Goal: Task Accomplishment & Management: Manage account settings

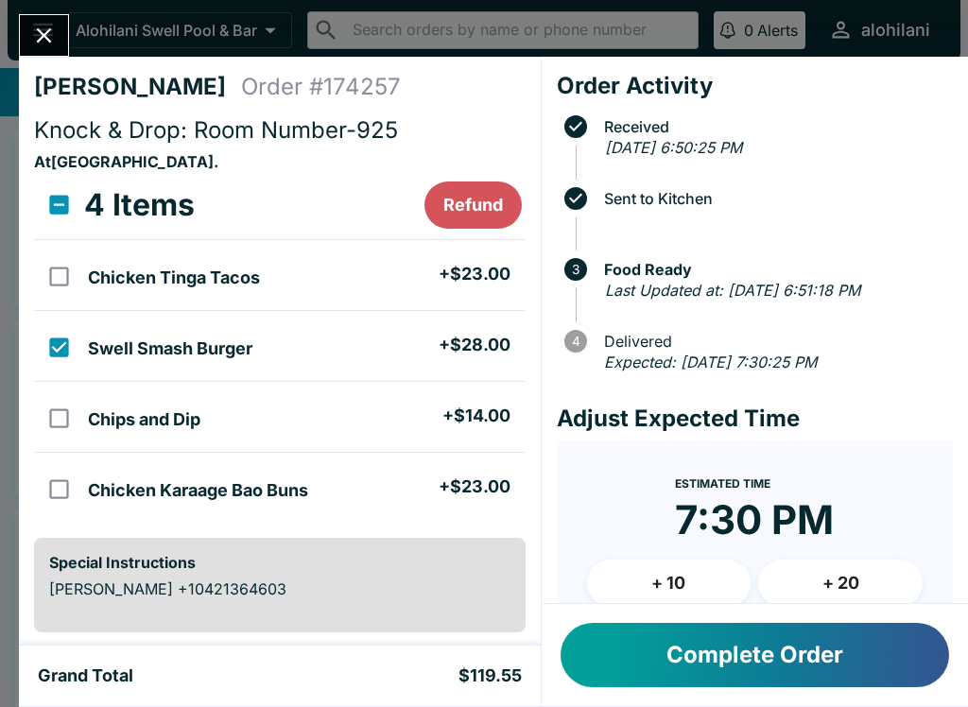
click at [60, 329] on input "orders table" at bounding box center [59, 347] width 43 height 43
checkbox input "false"
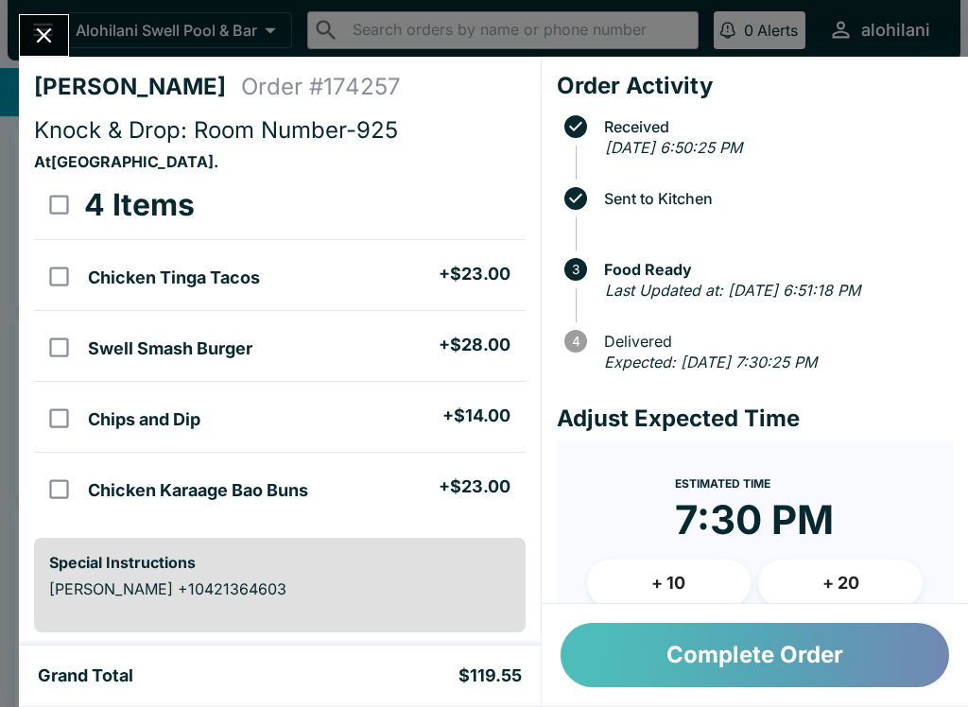
click at [869, 653] on button "Complete Order" at bounding box center [754, 655] width 388 height 64
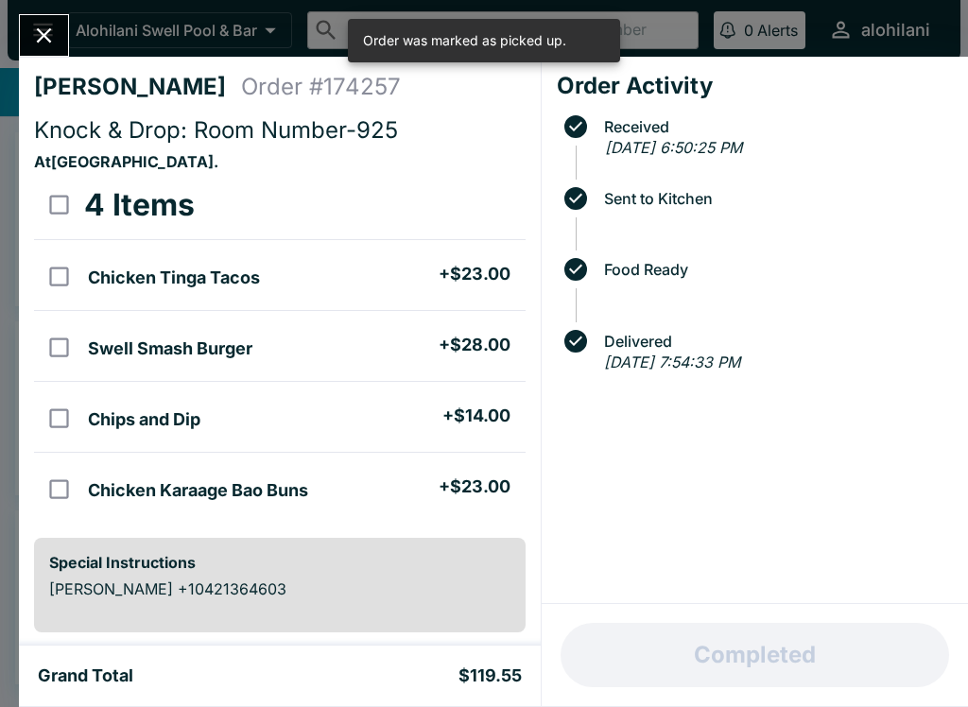
click at [13, 7] on div "[PERSON_NAME] Order # 174257 Knock & Drop: Room Number-925 At [GEOGRAPHIC_DATA]…" at bounding box center [484, 353] width 968 height 707
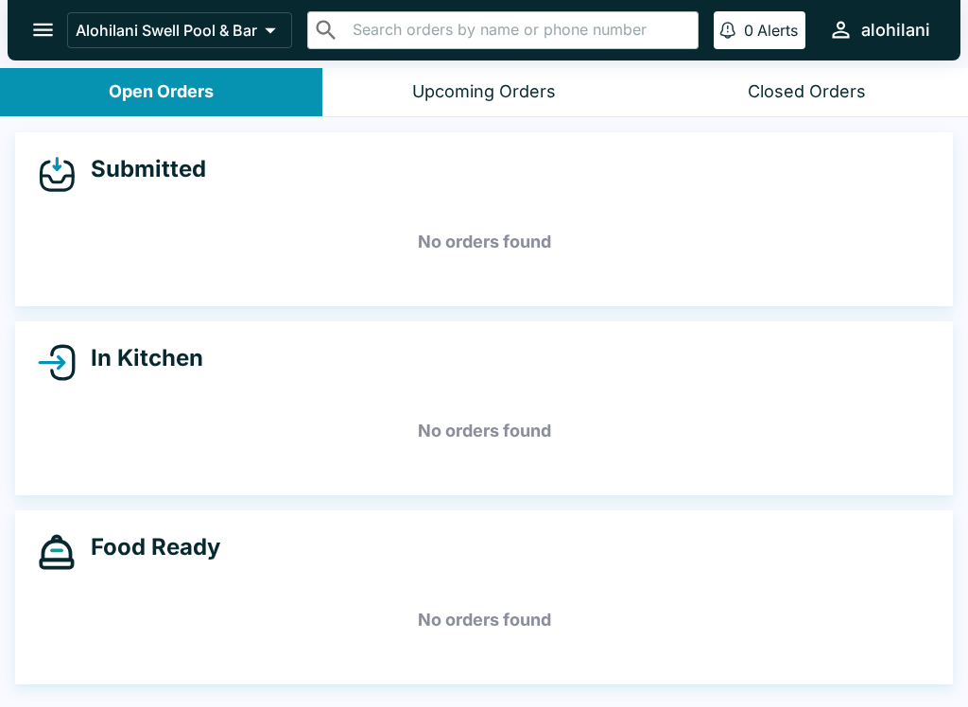
click at [863, 98] on div "Closed Orders" at bounding box center [806, 92] width 118 height 22
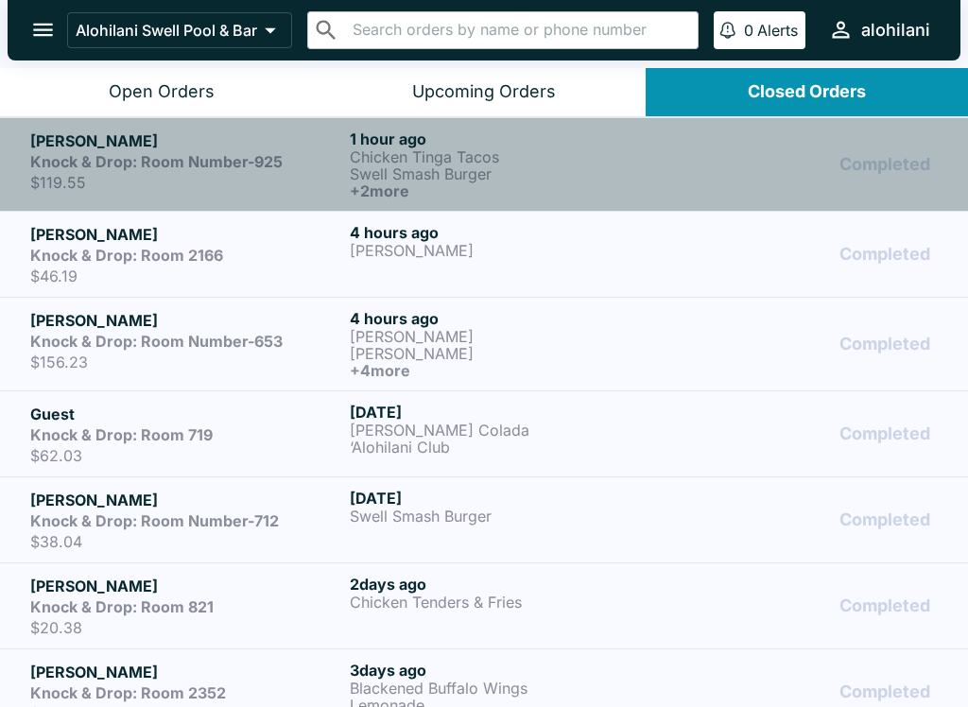
click at [479, 175] on p "Swell Smash Burger" at bounding box center [506, 173] width 312 height 17
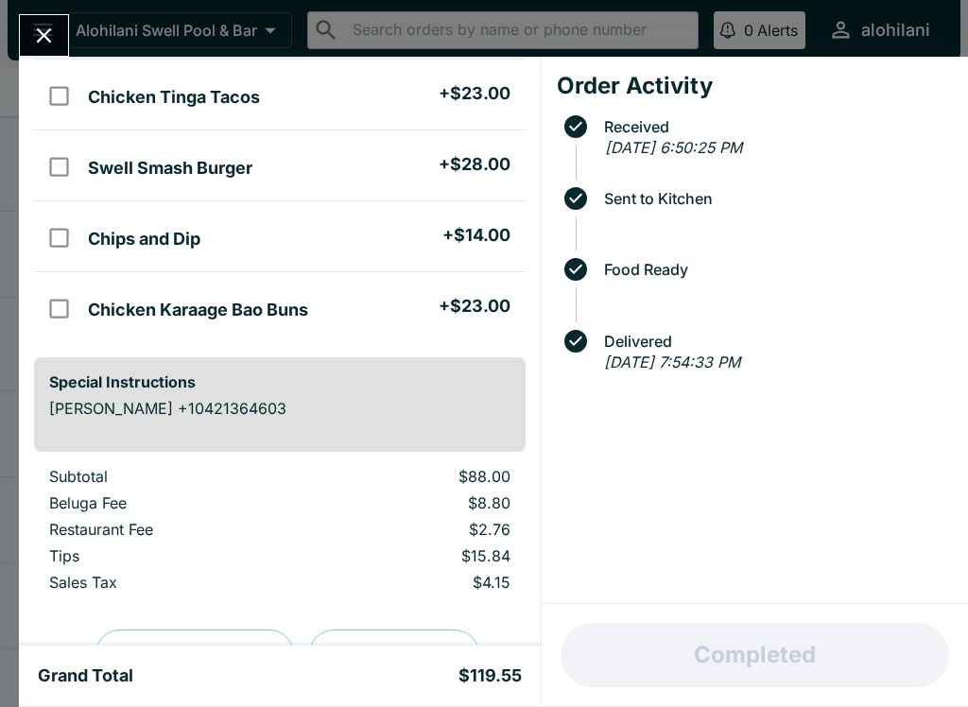
scroll to position [185, 0]
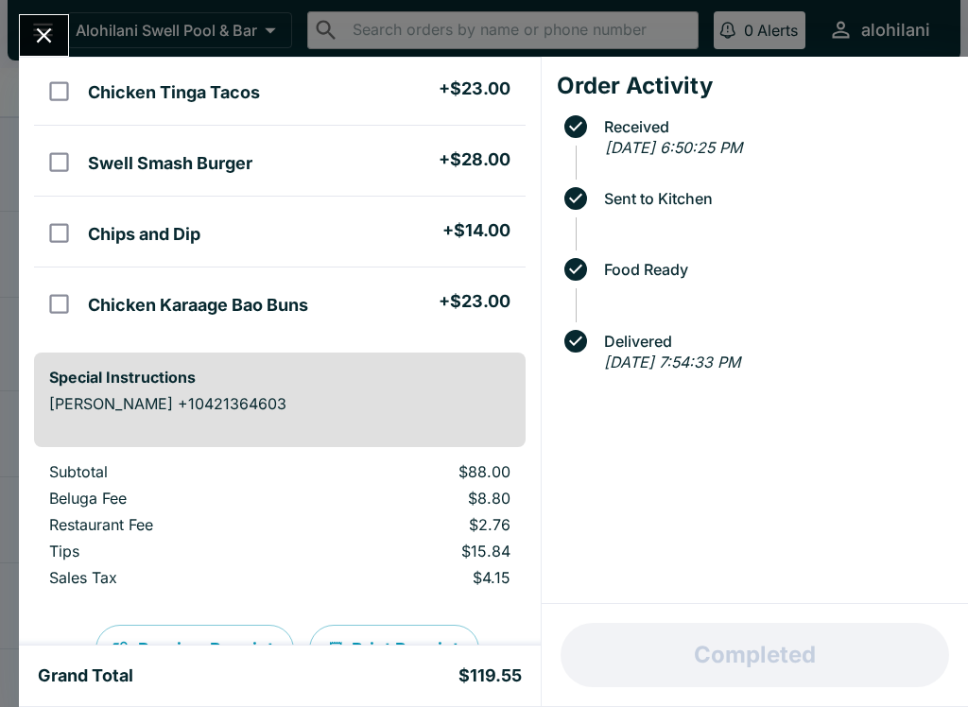
click at [24, 42] on button "Close" at bounding box center [44, 35] width 48 height 41
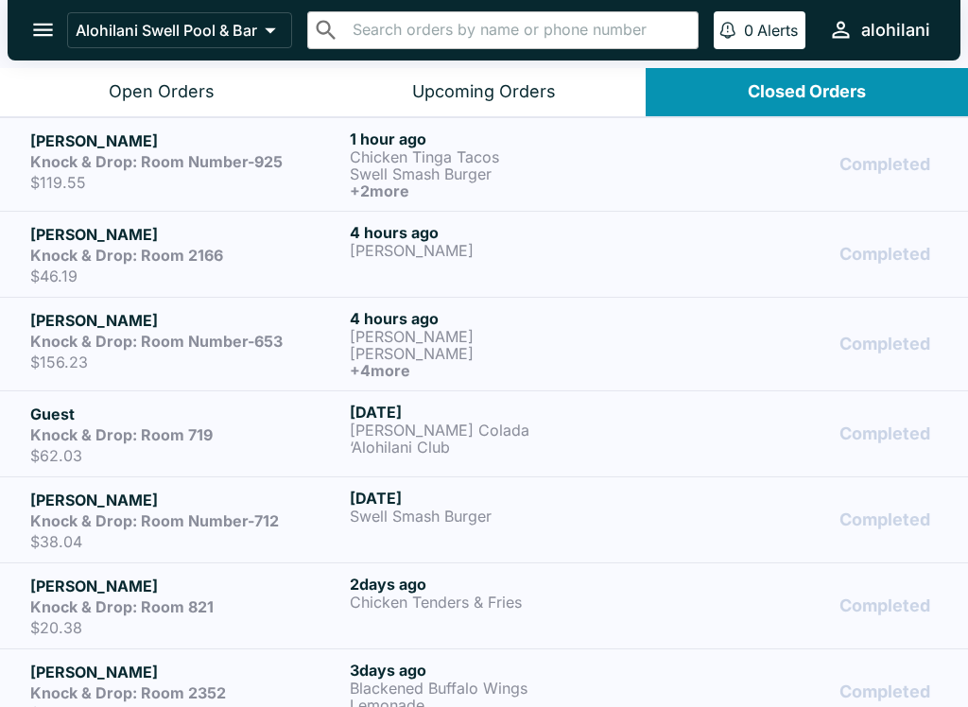
click at [84, 99] on button "Open Orders" at bounding box center [161, 92] width 322 height 48
